Goal: Task Accomplishment & Management: Manage account settings

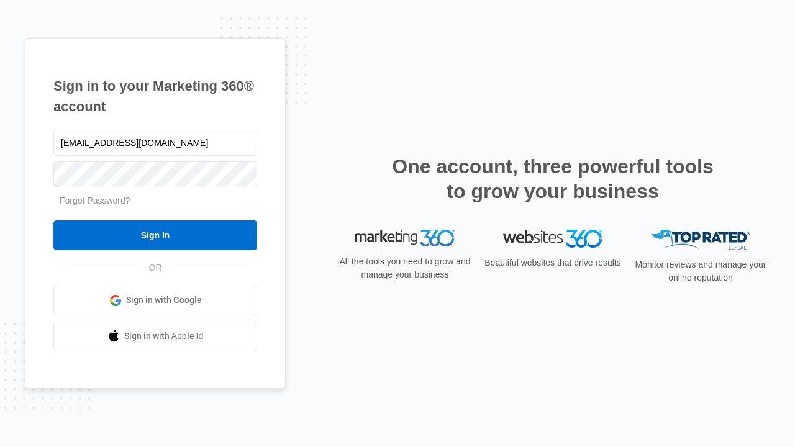
type input "dankie614@gmail.com"
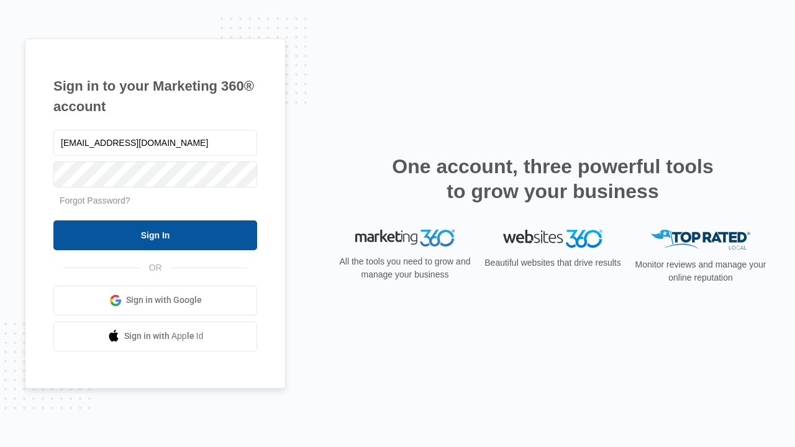
click at [155, 235] on input "Sign In" at bounding box center [155, 235] width 204 height 30
